Goal: Information Seeking & Learning: Understand process/instructions

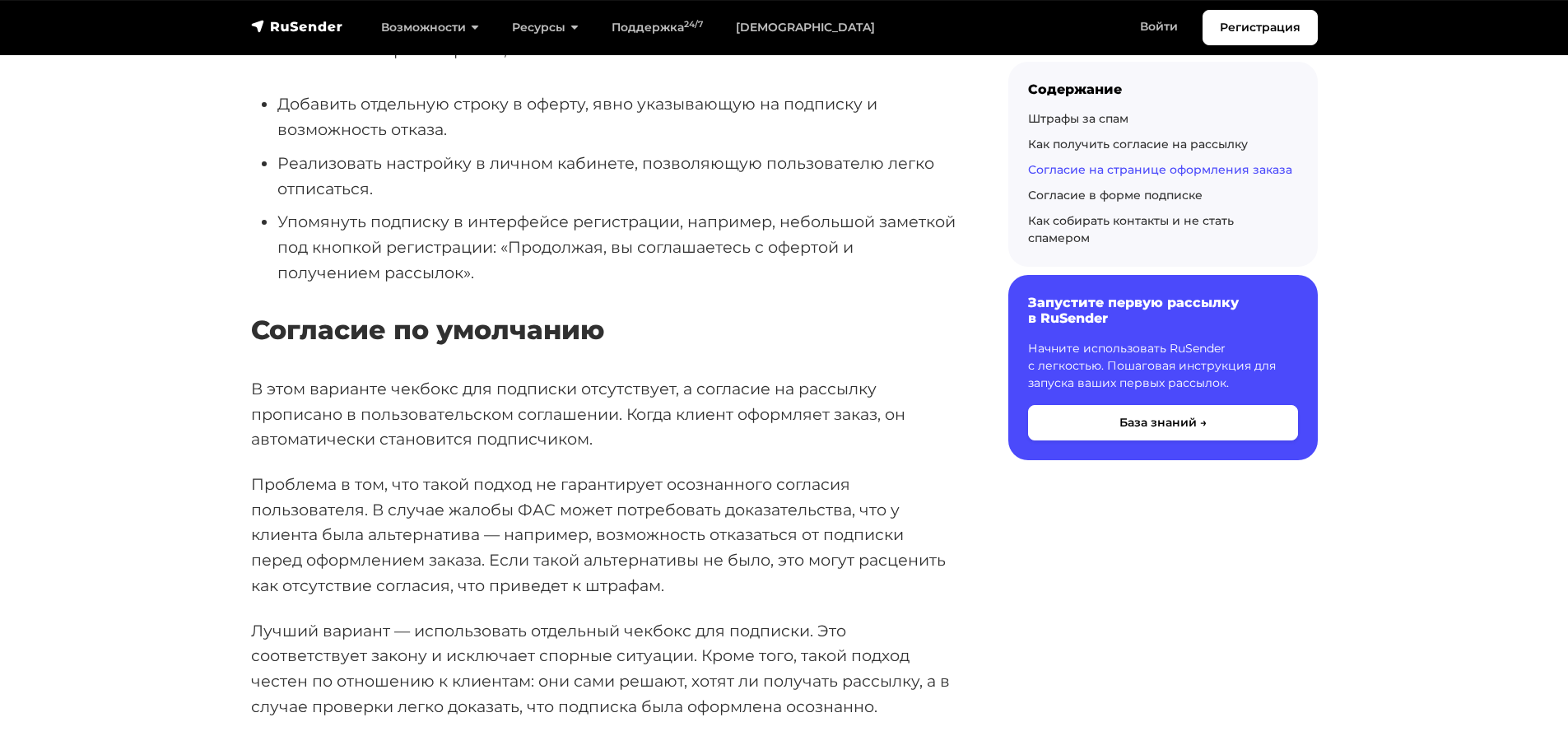
scroll to position [2388, 0]
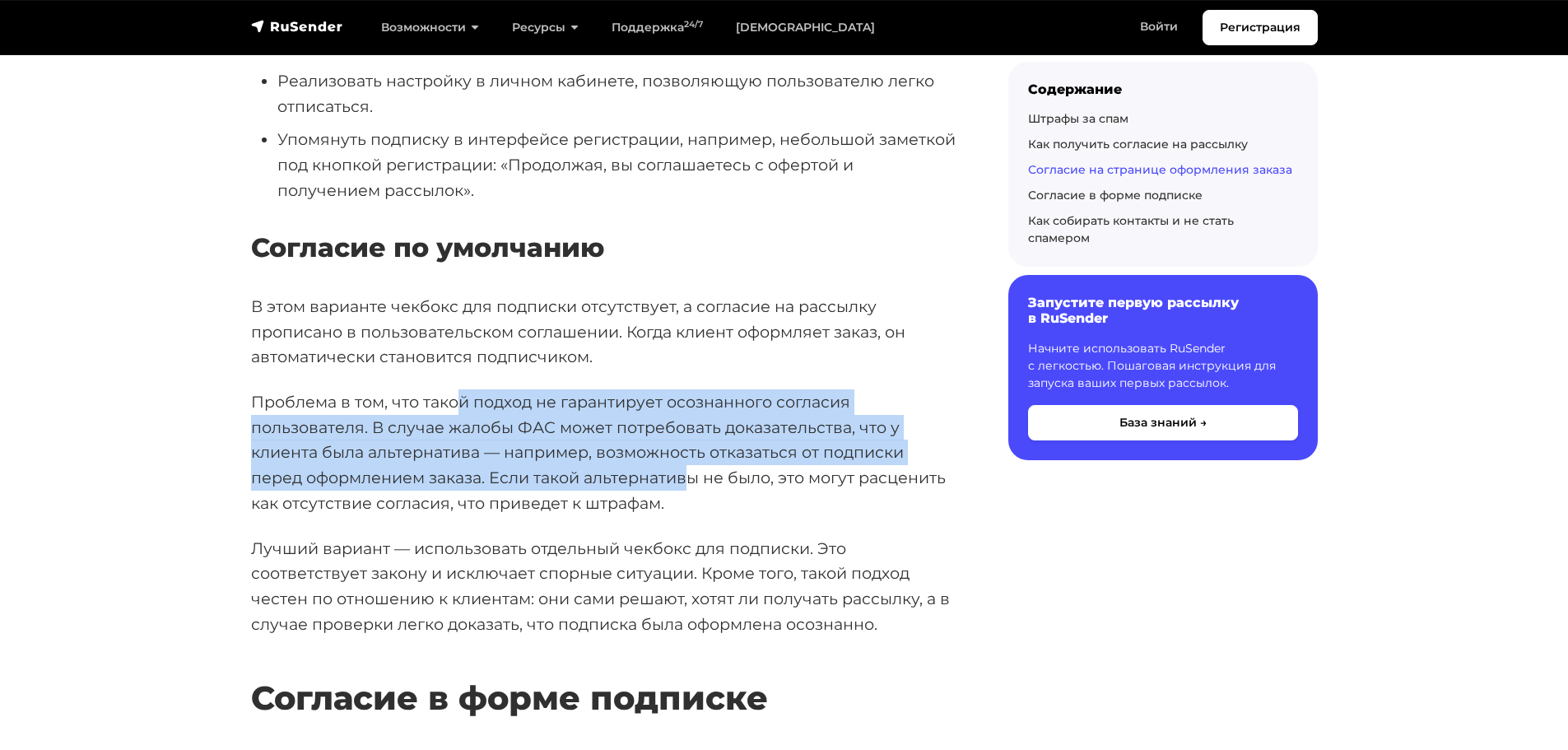
drag, startPoint x: 685, startPoint y: 482, endPoint x: 453, endPoint y: 402, distance: 245.4
click at [453, 402] on p "Проблема в том, что такой подход не гарантирует осознанного согласия пользовате…" at bounding box center [603, 453] width 704 height 127
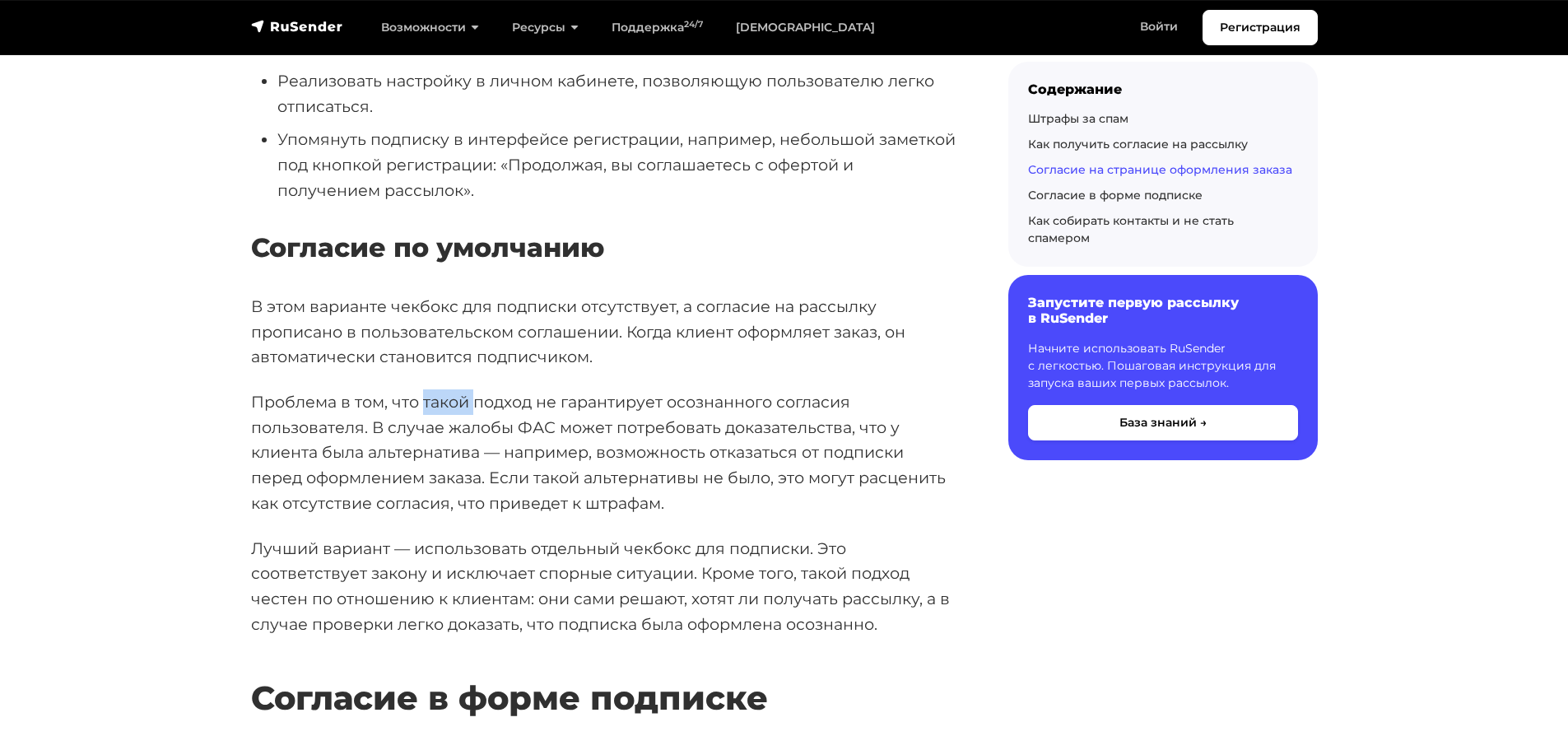
click at [453, 402] on p "Проблема в том, что такой подход не гарантирует осознанного согласия пользовате…" at bounding box center [603, 453] width 704 height 127
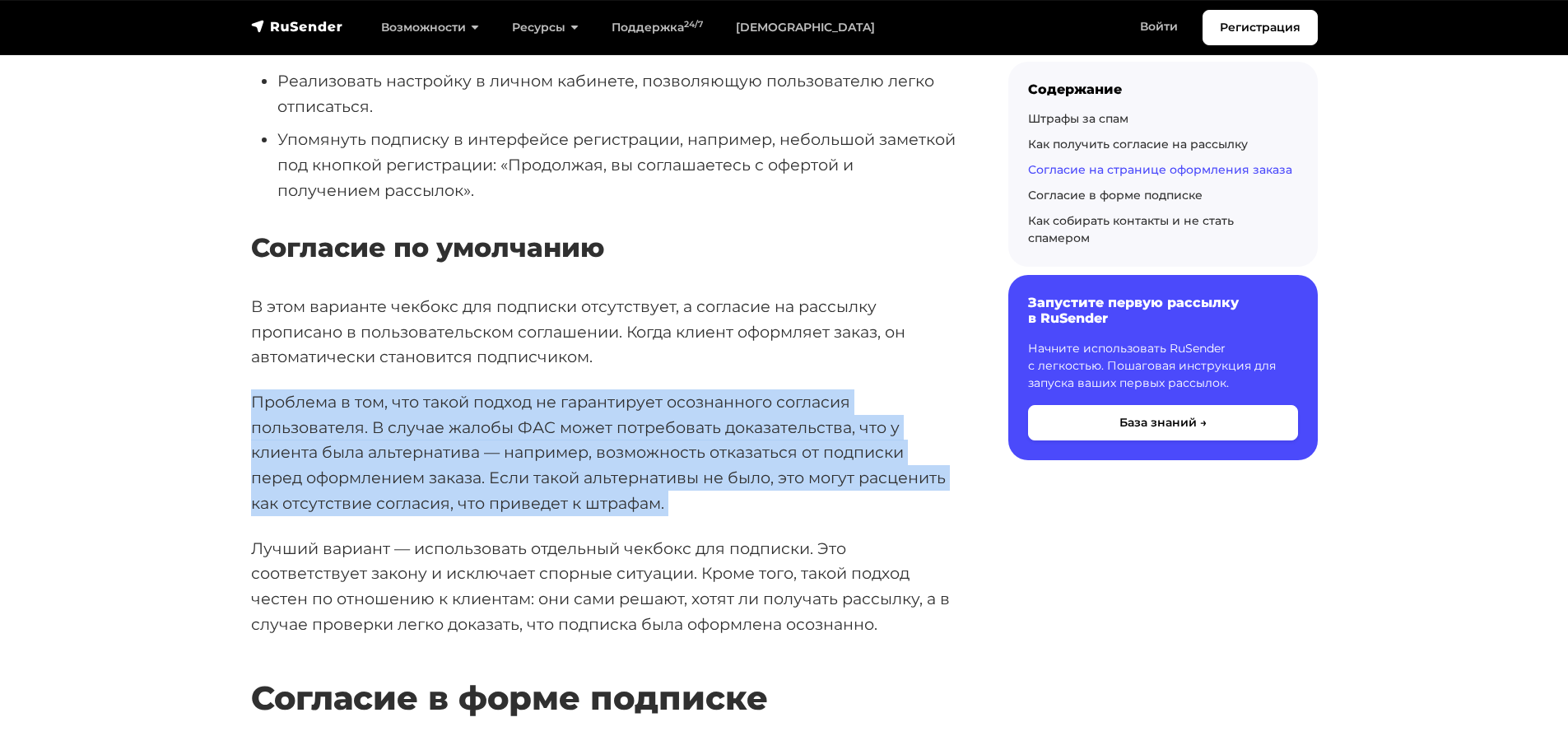
click at [453, 402] on p "Проблема в том, что такой подход не гарантирует осознанного согласия пользовате…" at bounding box center [603, 453] width 704 height 127
click at [593, 427] on p "Проблема в том, что такой подход не гарантирует осознанного согласия пользовате…" at bounding box center [603, 453] width 704 height 127
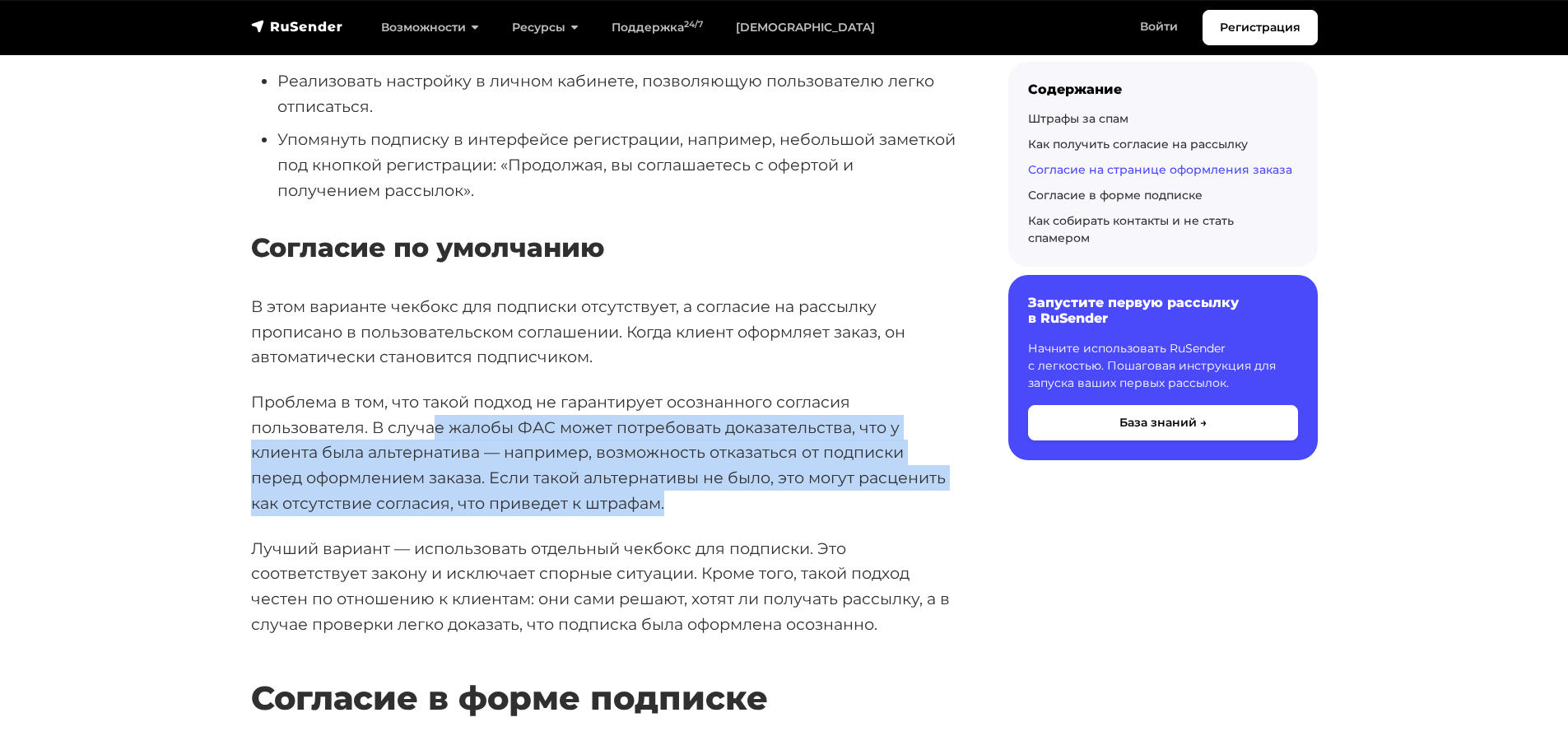
drag, startPoint x: 687, startPoint y: 495, endPoint x: 434, endPoint y: 421, distance: 263.6
click at [435, 422] on p "Проблема в том, что такой подход не гарантирует осознанного согласия пользовате…" at bounding box center [603, 453] width 704 height 127
click at [432, 420] on p "Проблема в том, что такой подход не гарантирует осознанного согласия пользовате…" at bounding box center [603, 453] width 704 height 127
drag, startPoint x: 432, startPoint y: 420, endPoint x: 711, endPoint y: 494, distance: 288.6
click at [711, 494] on p "Проблема в том, что такой подход не гарантирует осознанного согласия пользовате…" at bounding box center [603, 453] width 704 height 127
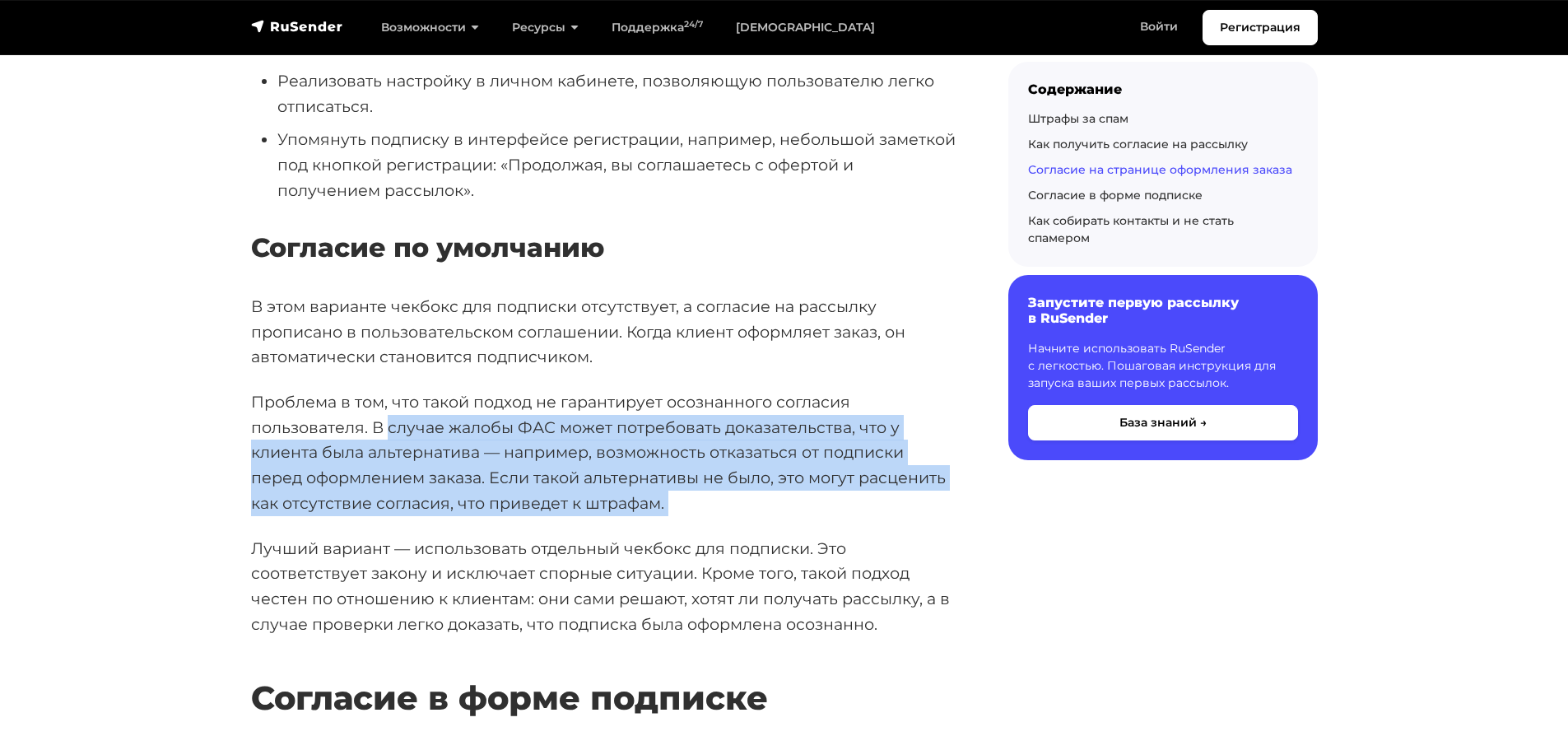
click at [711, 494] on p "Проблема в том, что такой подход не гарантирует осознанного согласия пользовате…" at bounding box center [603, 453] width 704 height 127
drag, startPoint x: 711, startPoint y: 494, endPoint x: 418, endPoint y: 424, distance: 301.2
click at [419, 425] on p "Проблема в том, что такой подход не гарантирует осознанного согласия пользовате…" at bounding box center [603, 453] width 704 height 127
click at [415, 423] on p "Проблема в том, что такой подход не гарантирует осознанного согласия пользовате…" at bounding box center [603, 453] width 704 height 127
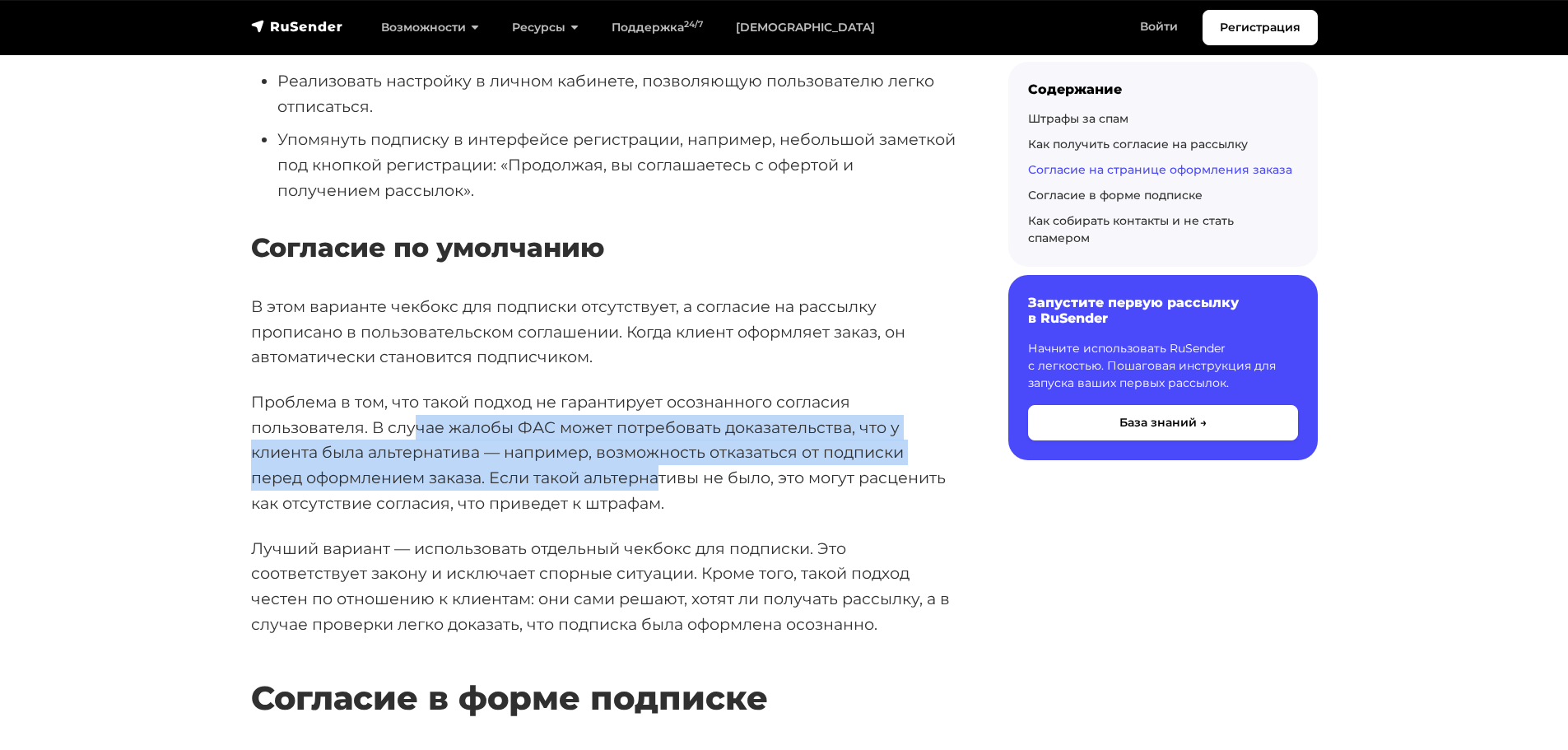
drag, startPoint x: 419, startPoint y: 423, endPoint x: 657, endPoint y: 470, distance: 242.6
click at [657, 470] on p "Проблема в том, что такой подход не гарантирует осознанного согласия пользовате…" at bounding box center [603, 453] width 704 height 127
drag, startPoint x: 657, startPoint y: 470, endPoint x: 498, endPoint y: 429, distance: 164.2
click at [499, 429] on p "Проблема в том, что такой подход не гарантирует осознанного согласия пользовате…" at bounding box center [603, 453] width 704 height 127
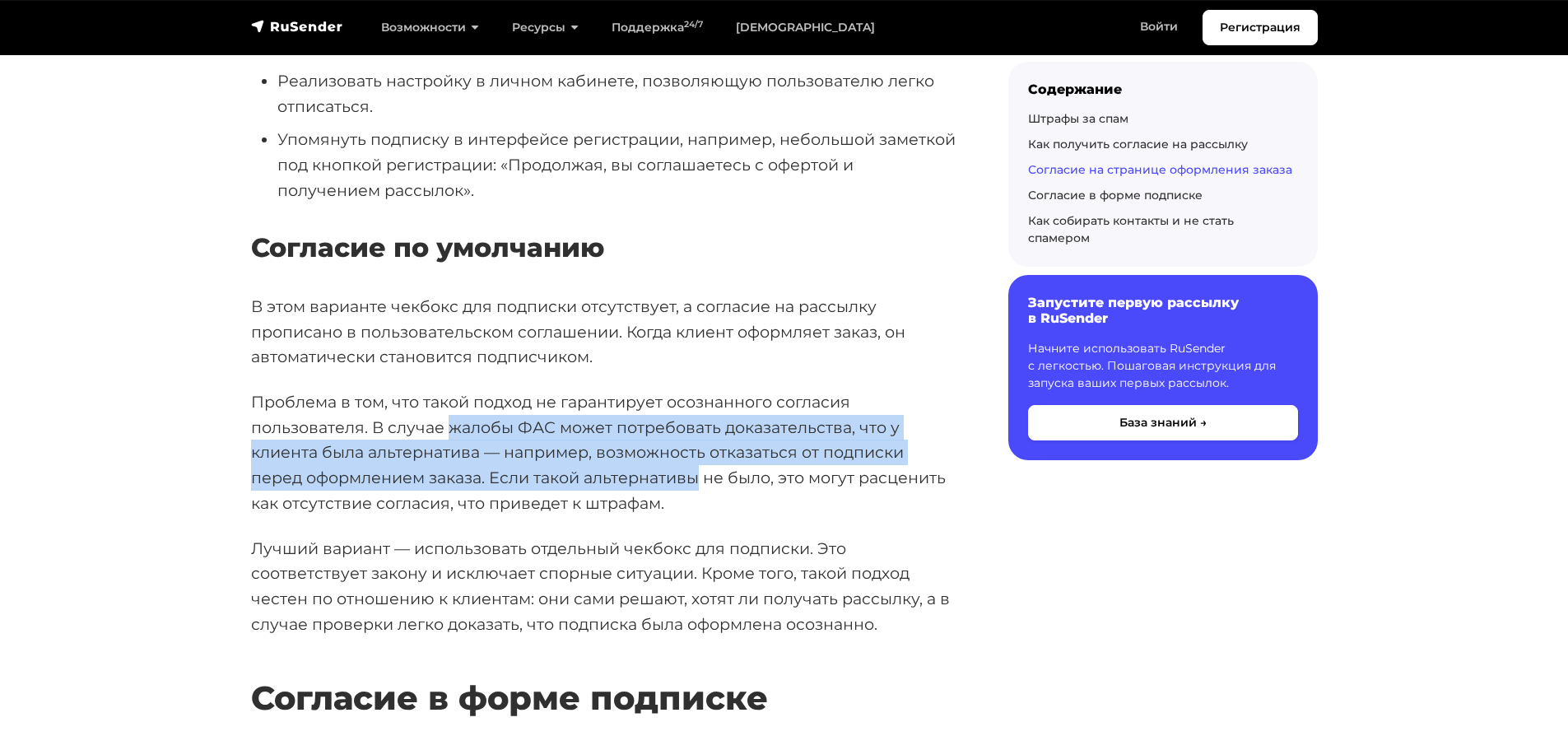
click at [498, 429] on p "Проблема в том, что такой подход не гарантирует осознанного согласия пользовате…" at bounding box center [603, 453] width 704 height 127
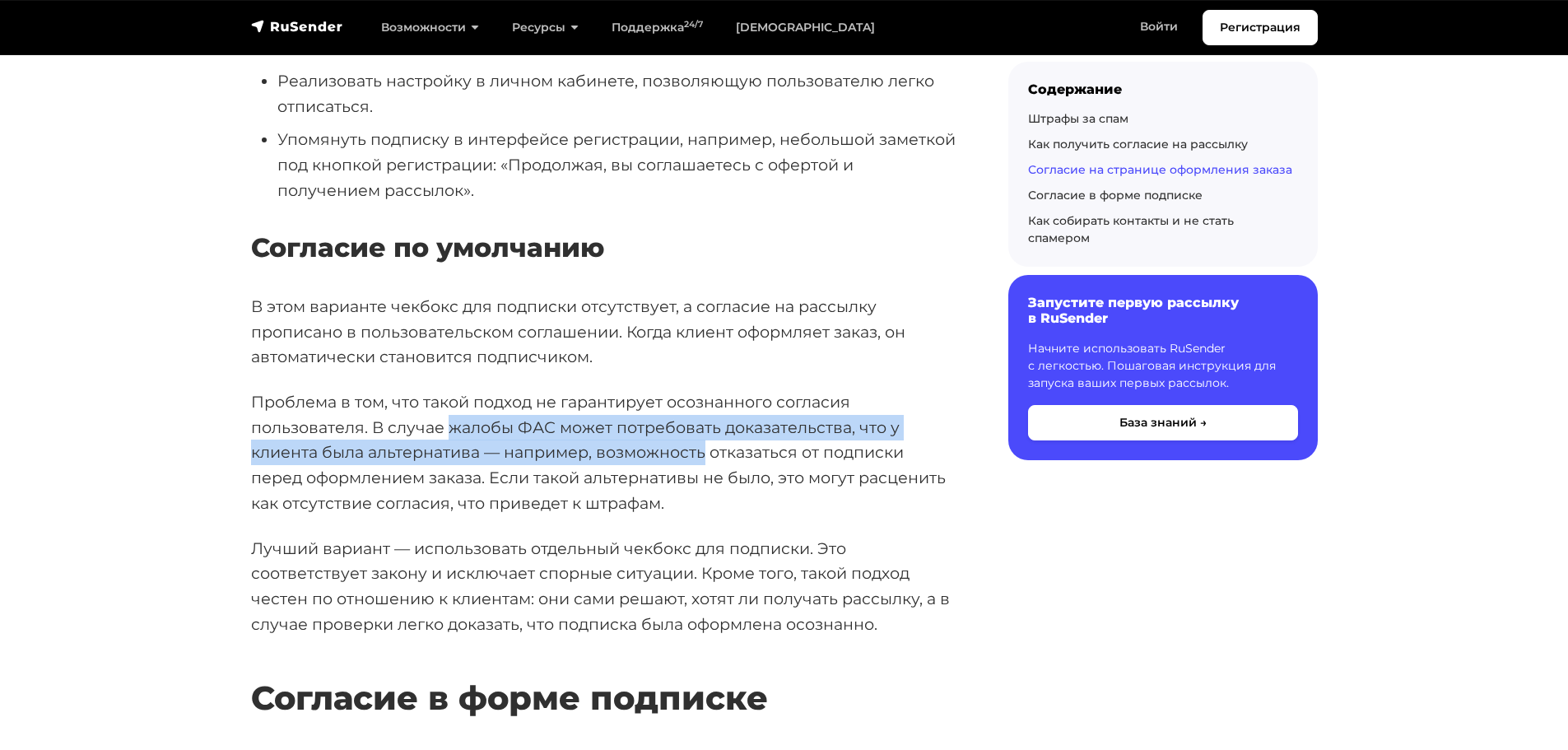
drag, startPoint x: 498, startPoint y: 429, endPoint x: 689, endPoint y: 465, distance: 194.4
click at [689, 465] on p "Проблема в том, что такой подход не гарантирует осознанного согласия пользовате…" at bounding box center [603, 453] width 704 height 127
click at [689, 465] on p "Проблема в том, что такой подход не гарантирует осознанного согласия пользовате…" at bounding box center [603, 453] width 704 height 127
drag, startPoint x: 689, startPoint y: 465, endPoint x: 547, endPoint y: 447, distance: 143.1
click at [548, 448] on p "Проблема в том, что такой подход не гарантирует осознанного согласия пользовате…" at bounding box center [603, 453] width 704 height 127
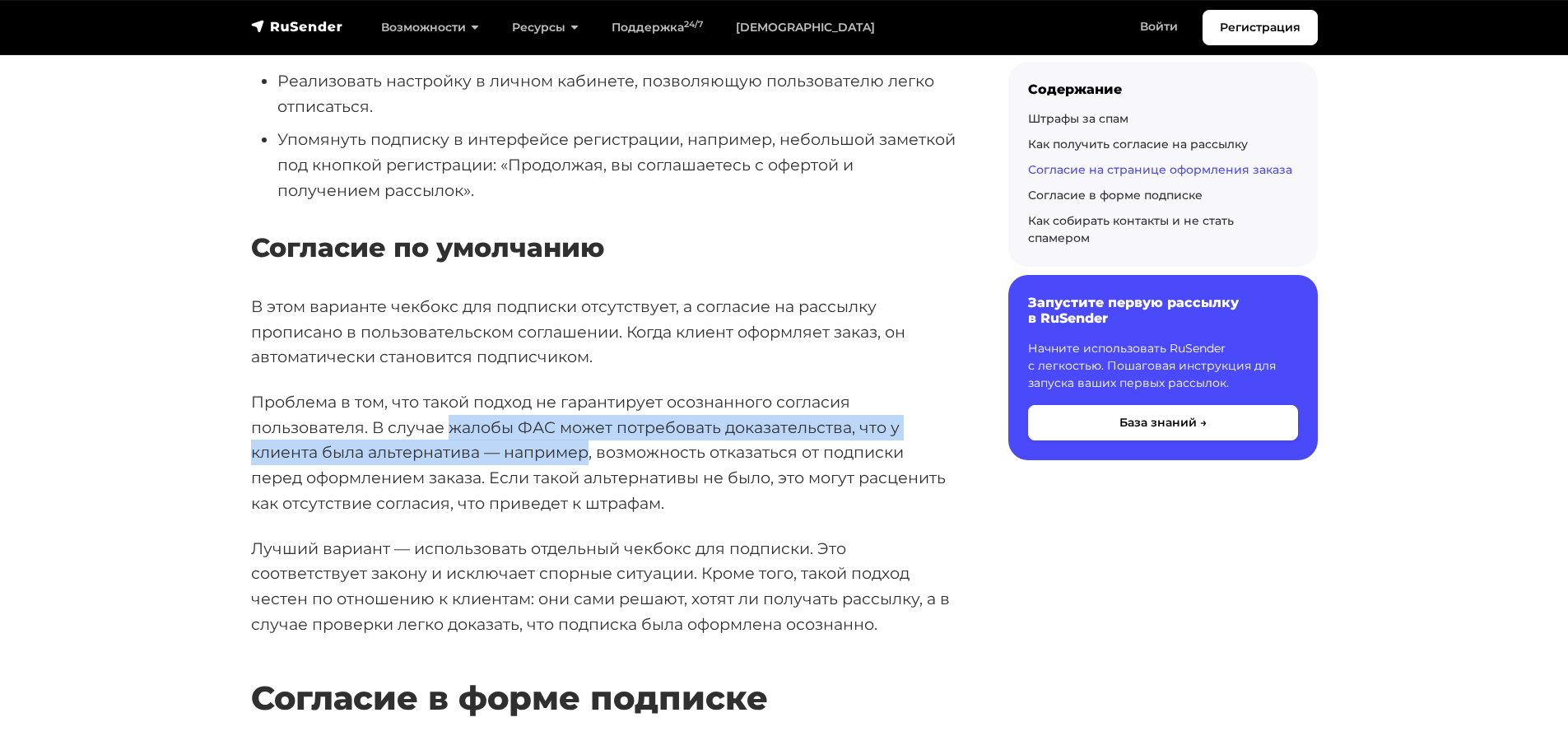
click at [545, 443] on p "Проблема в том, что такой подход не гарантирует осознанного согласия пользовате…" at bounding box center [603, 453] width 704 height 127
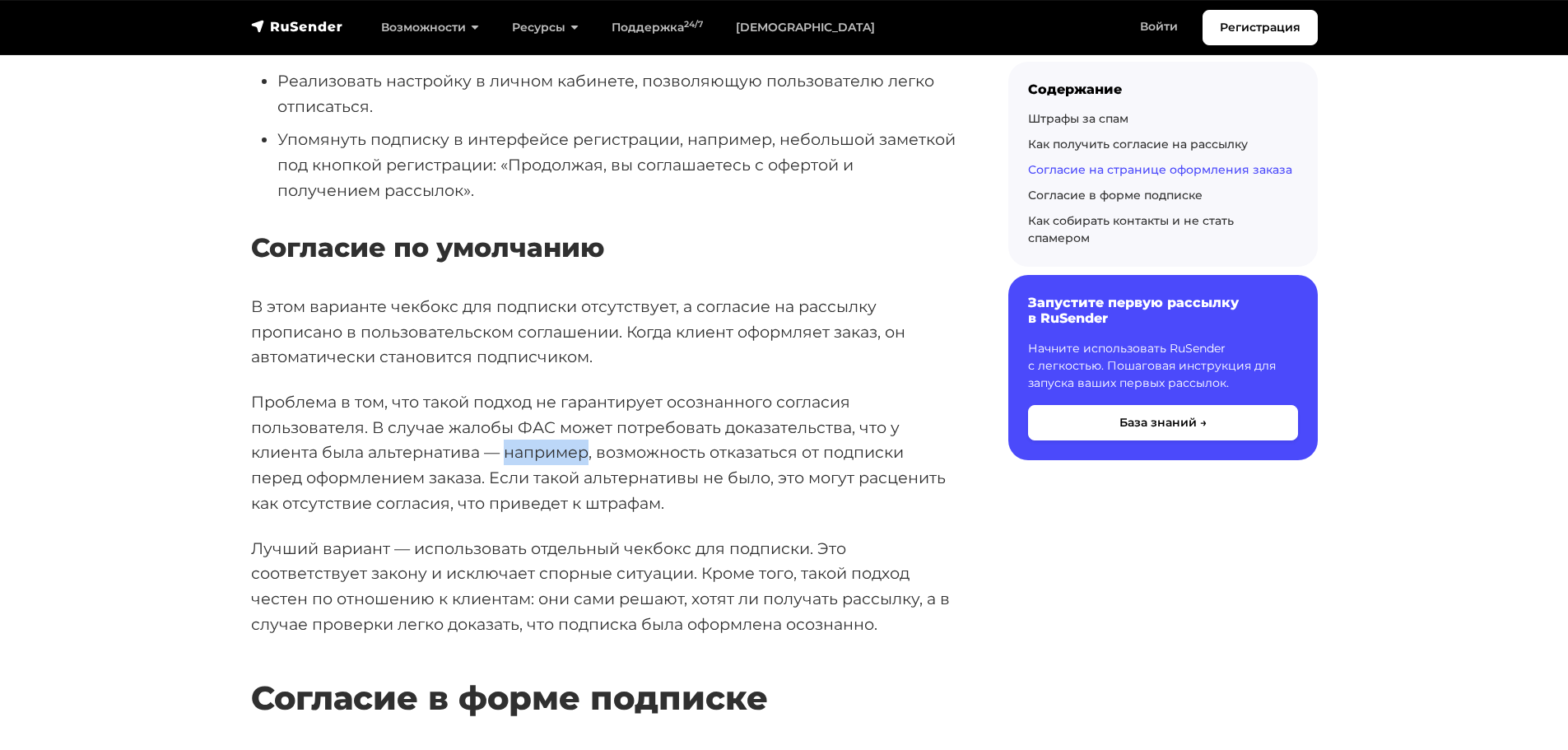
click at [546, 443] on p "Проблема в том, что такой подход не гарантирует осознанного согласия пользовате…" at bounding box center [603, 453] width 704 height 127
click at [620, 449] on p "Проблема в том, что такой подход не гарантирует осознанного согласия пользовате…" at bounding box center [603, 453] width 704 height 127
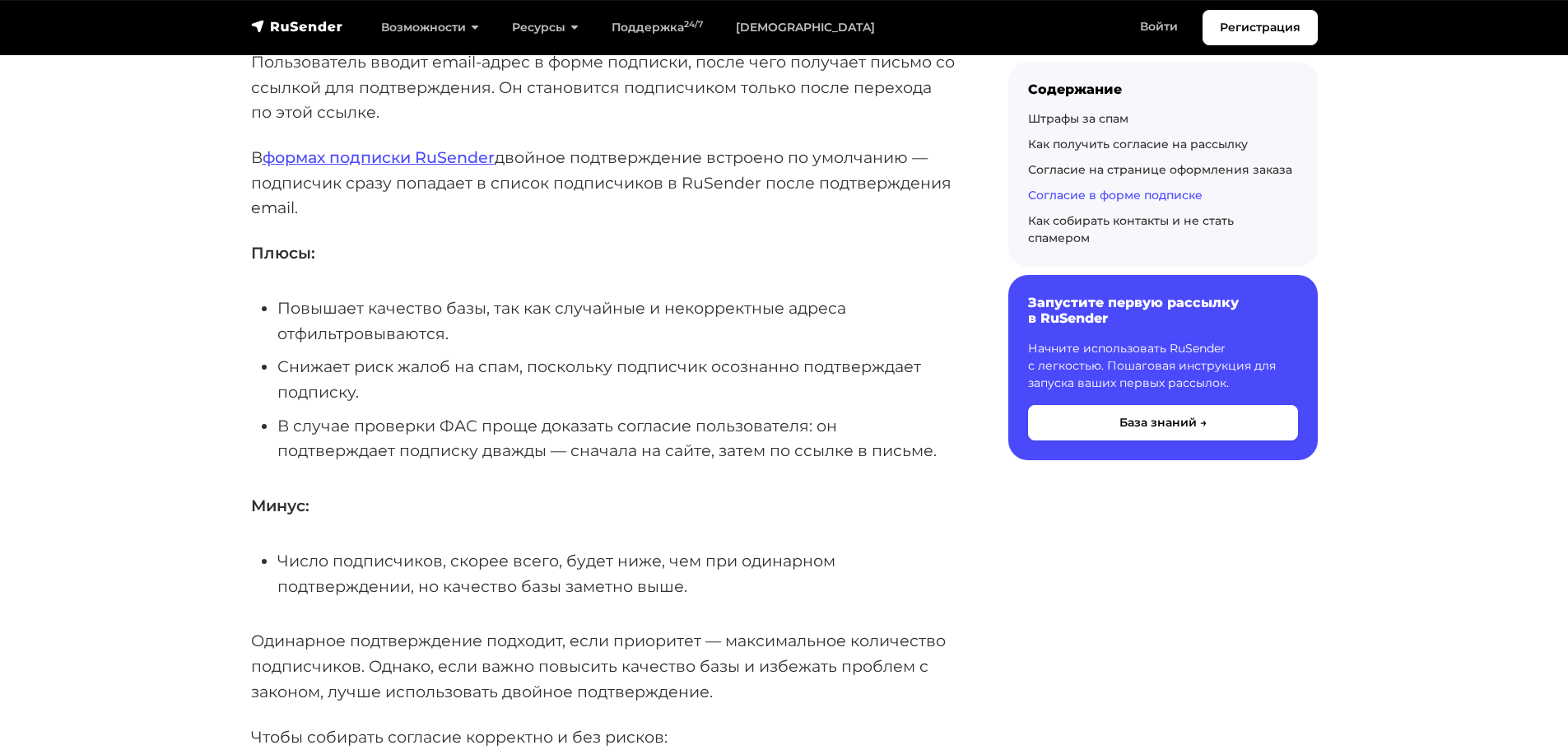
scroll to position [3871, 0]
